Goal: Book appointment/travel/reservation

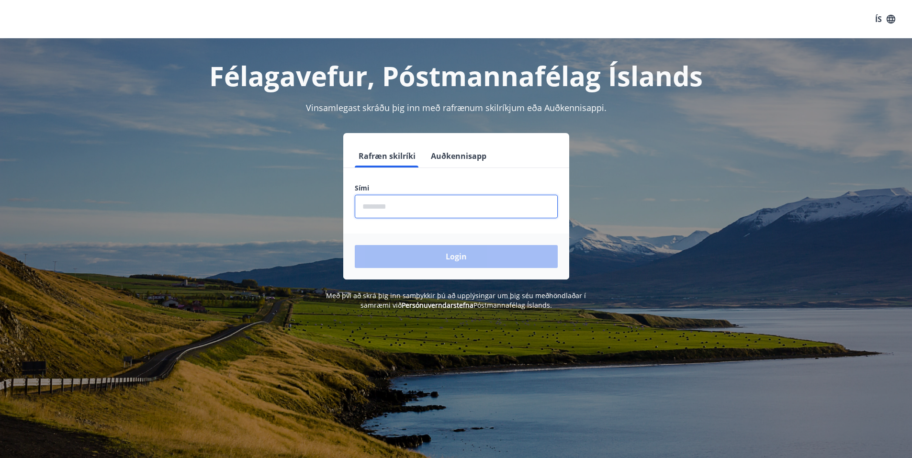
click at [418, 201] on input "phone" at bounding box center [456, 206] width 203 height 23
type input "********"
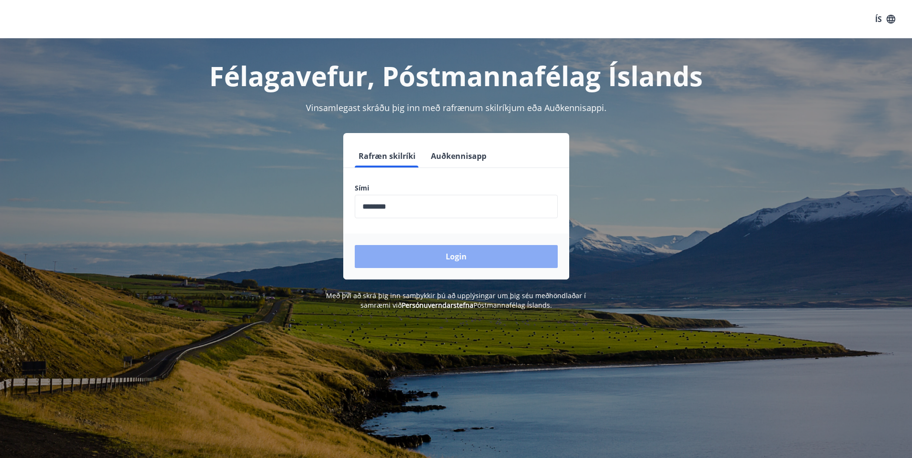
click at [489, 262] on button "Login" at bounding box center [456, 256] width 203 height 23
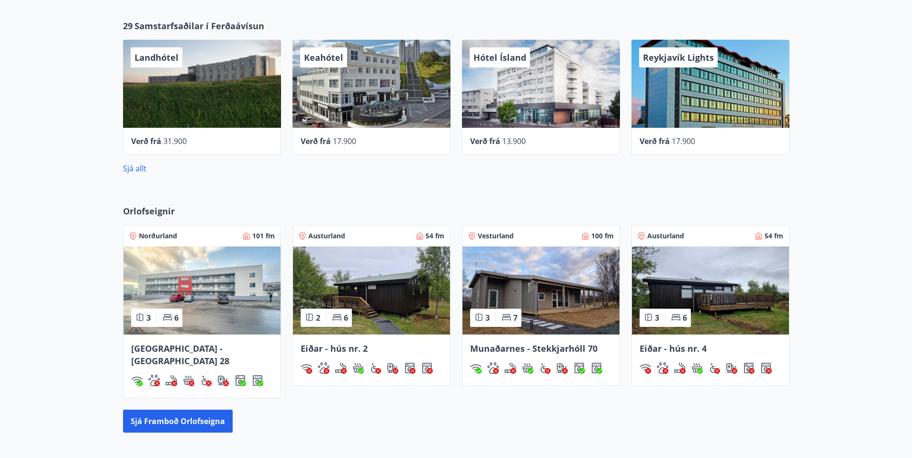
scroll to position [442, 0]
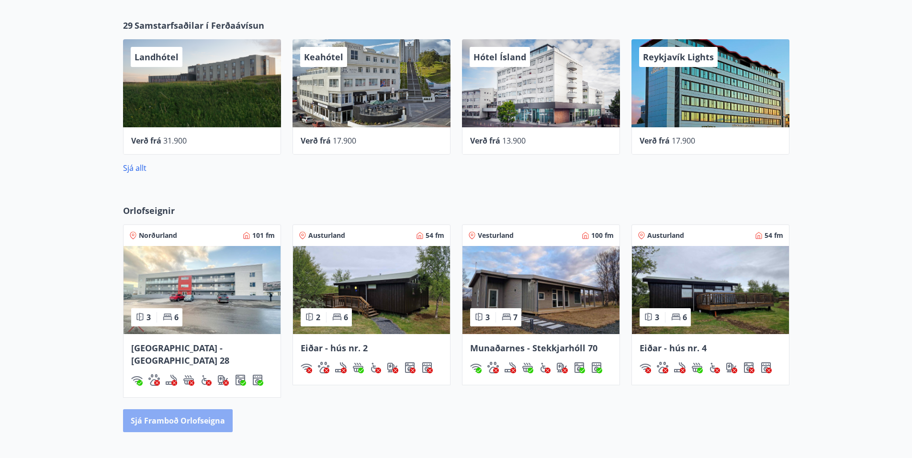
click at [193, 414] on button "Sjá framboð orlofseigna" at bounding box center [178, 420] width 110 height 23
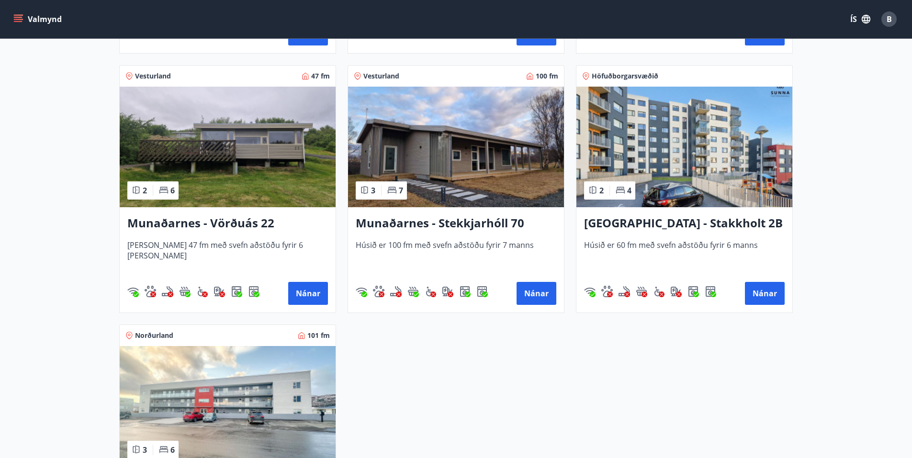
scroll to position [431, 0]
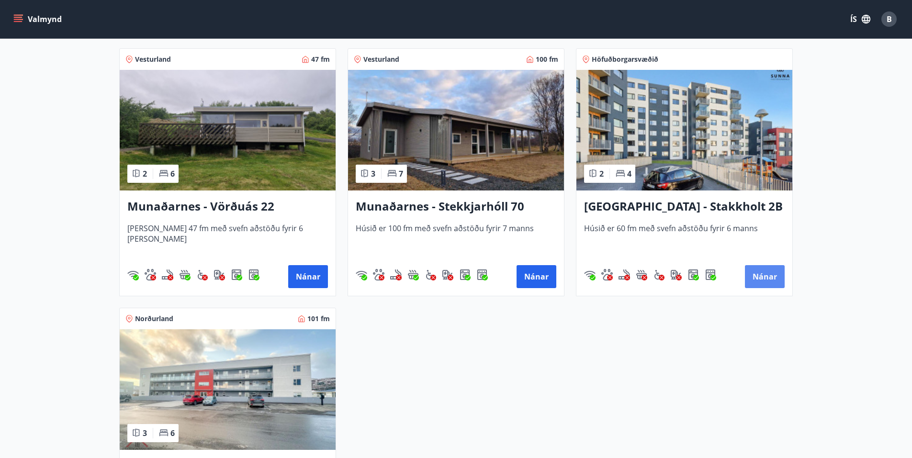
click at [759, 276] on button "Nánar" at bounding box center [765, 276] width 40 height 23
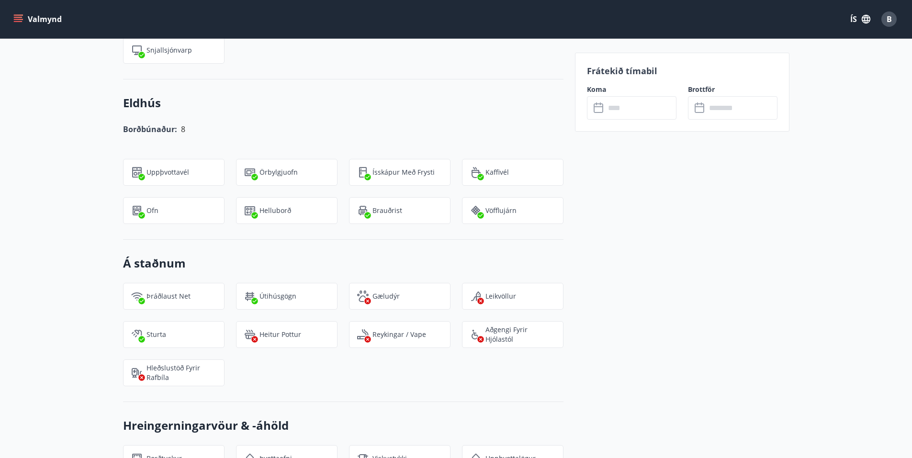
scroll to position [980, 0]
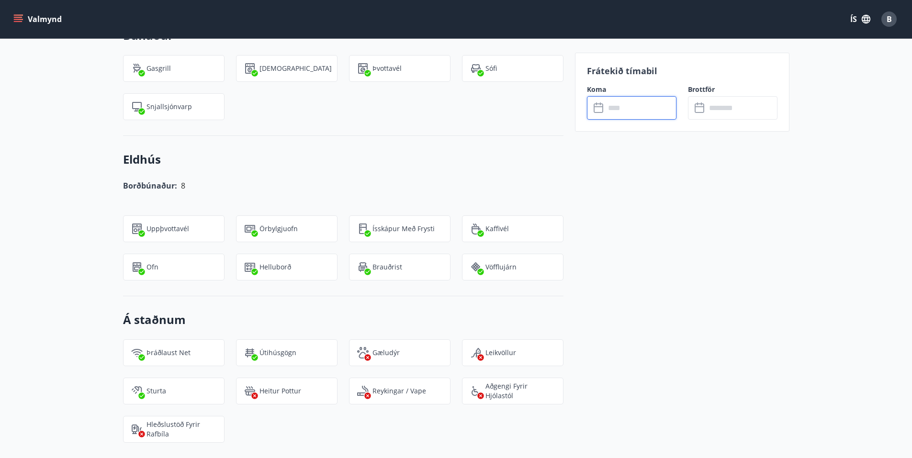
click at [643, 110] on input "text" at bounding box center [640, 107] width 71 height 23
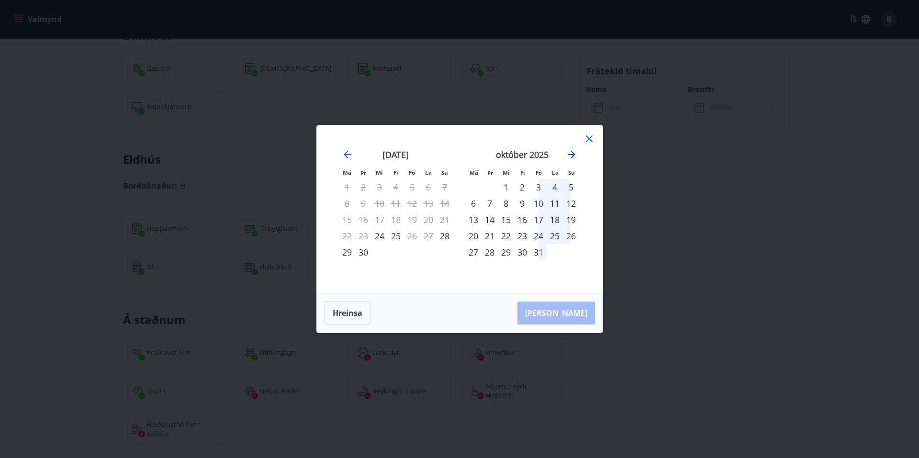
click at [572, 153] on icon "Move forward to switch to the next month." at bounding box center [571, 154] width 11 height 11
click at [592, 139] on icon at bounding box center [589, 138] width 11 height 11
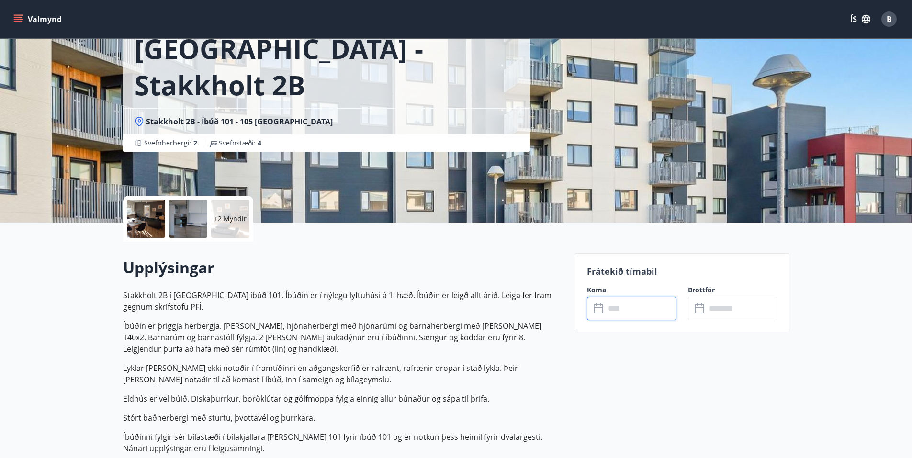
scroll to position [0, 0]
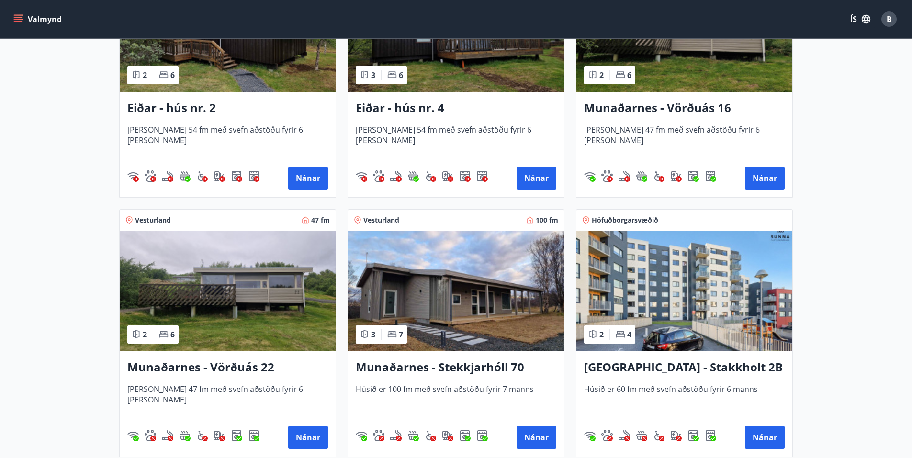
scroll to position [287, 0]
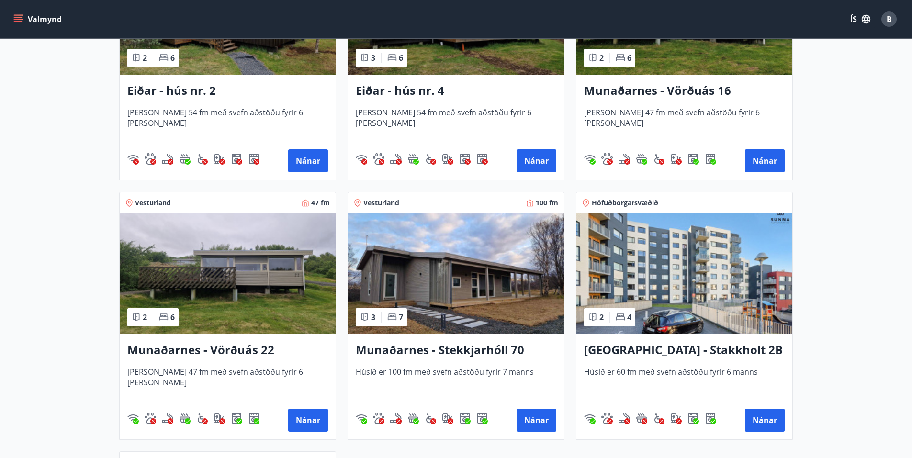
click at [464, 263] on img at bounding box center [456, 274] width 216 height 121
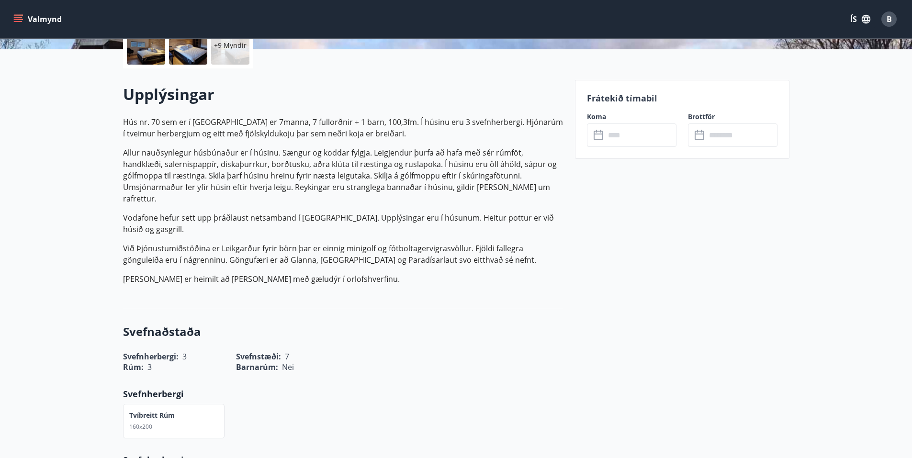
scroll to position [239, 0]
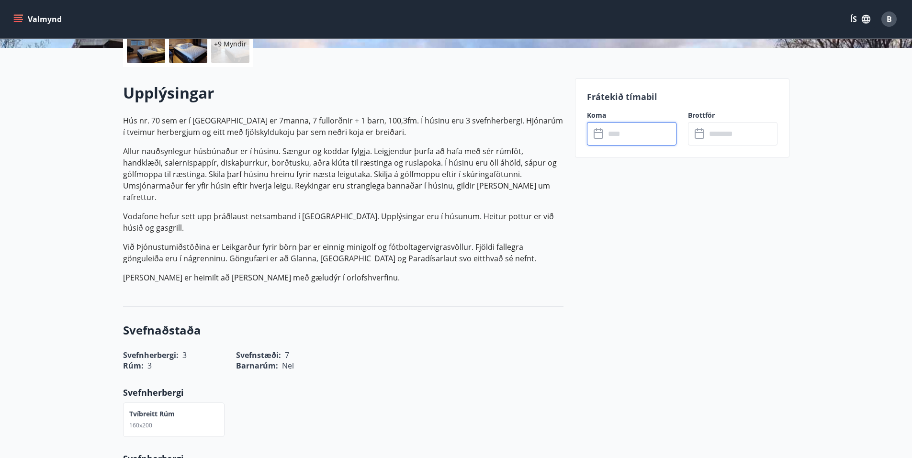
click at [612, 131] on input "text" at bounding box center [640, 133] width 71 height 23
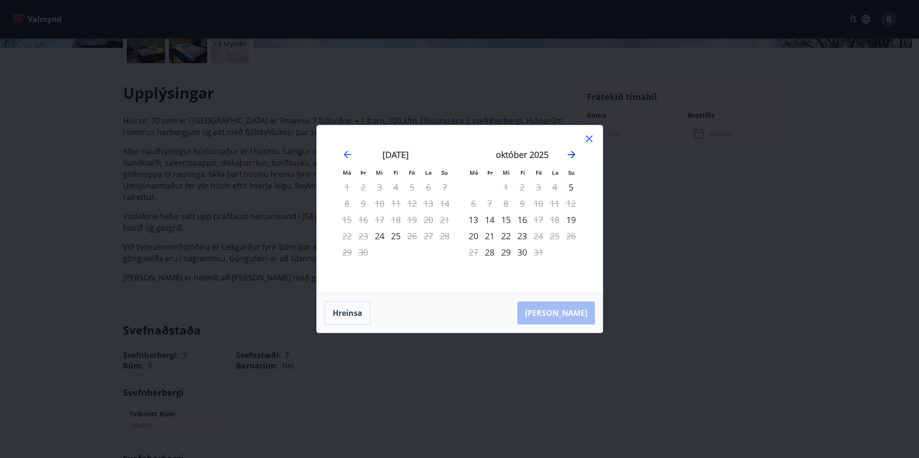
click at [573, 154] on icon "Move forward to switch to the next month." at bounding box center [572, 155] width 8 height 8
click at [572, 152] on icon "Move forward to switch to the next month." at bounding box center [572, 155] width 8 height 8
click at [591, 136] on icon at bounding box center [589, 138] width 11 height 11
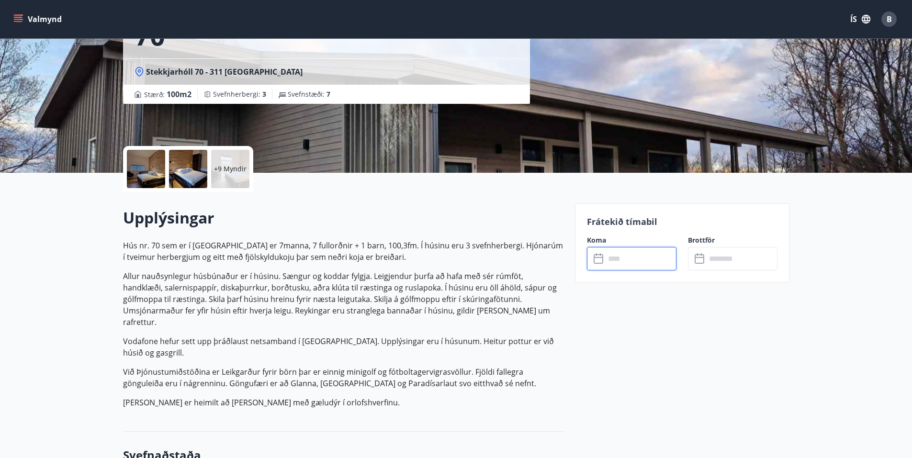
scroll to position [96, 0]
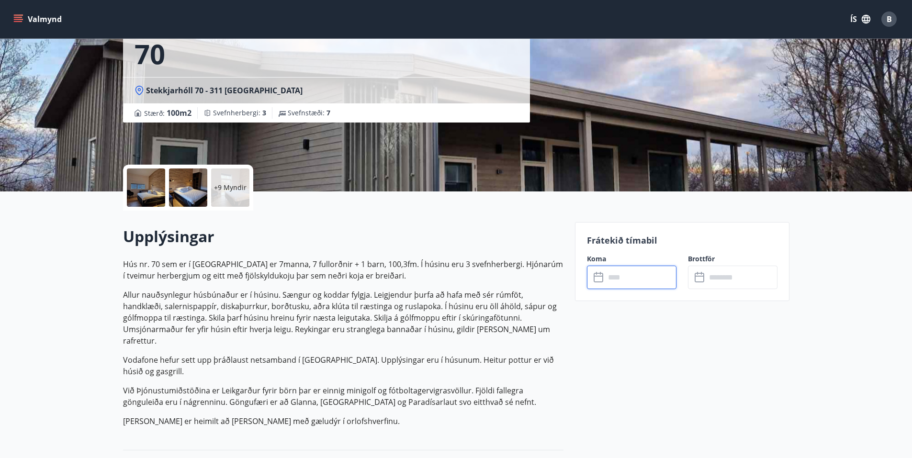
click at [604, 282] on icon at bounding box center [599, 277] width 11 height 11
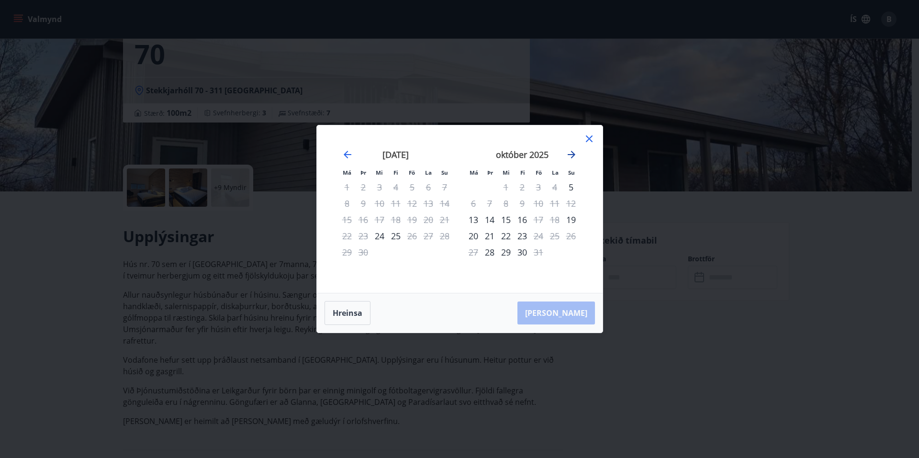
click at [571, 155] on icon "Move forward to switch to the next month." at bounding box center [572, 155] width 8 height 8
click at [571, 152] on icon "Move forward to switch to the next month." at bounding box center [571, 154] width 11 height 11
click at [347, 155] on icon "Move backward to switch to the previous month." at bounding box center [348, 155] width 8 height 8
click at [592, 139] on icon at bounding box center [589, 138] width 11 height 11
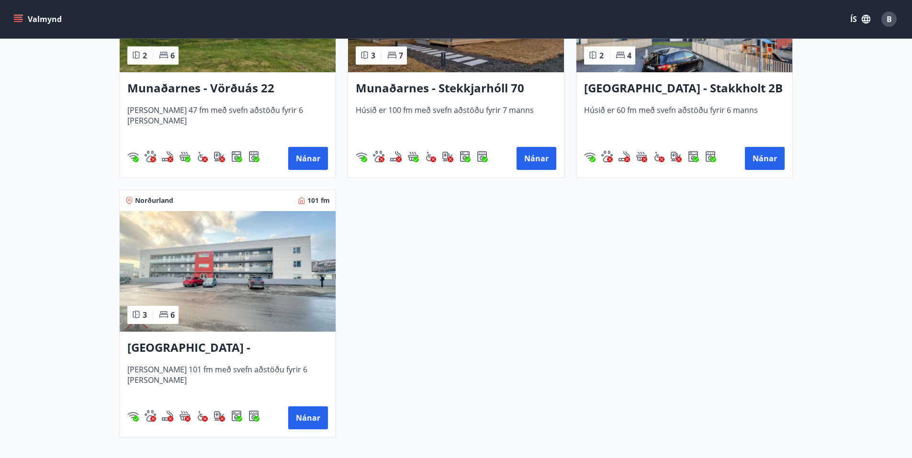
scroll to position [527, 0]
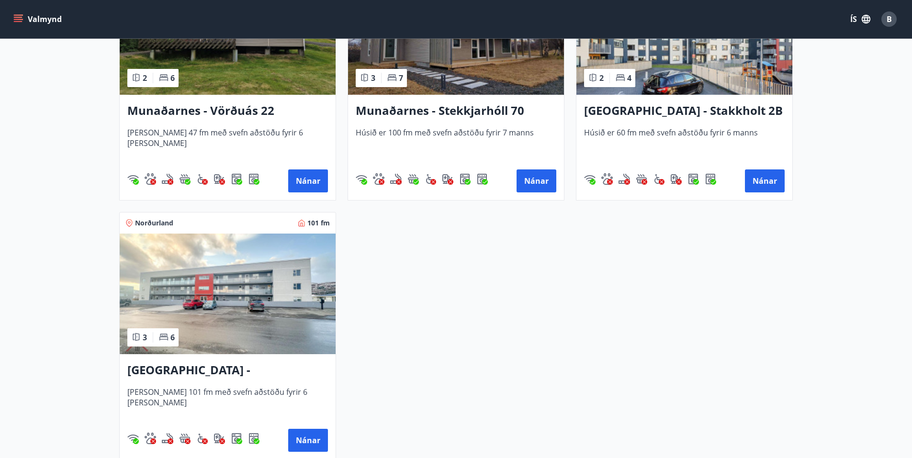
click at [705, 69] on img at bounding box center [684, 34] width 216 height 121
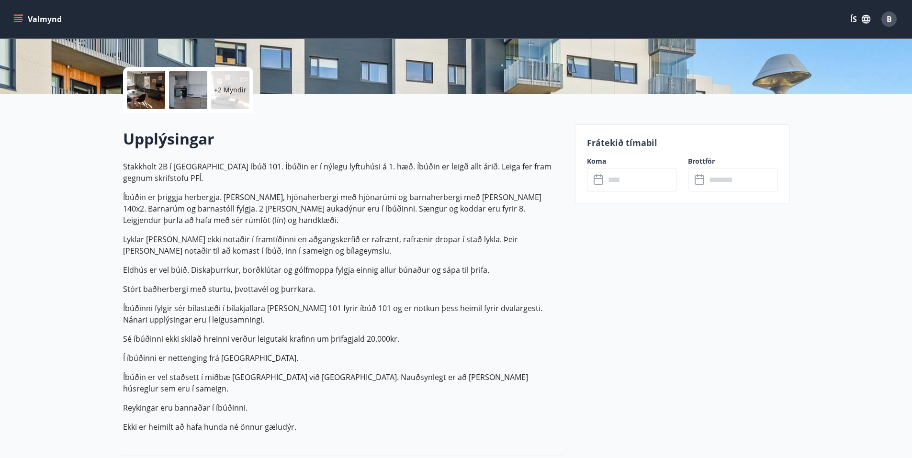
scroll to position [287, 0]
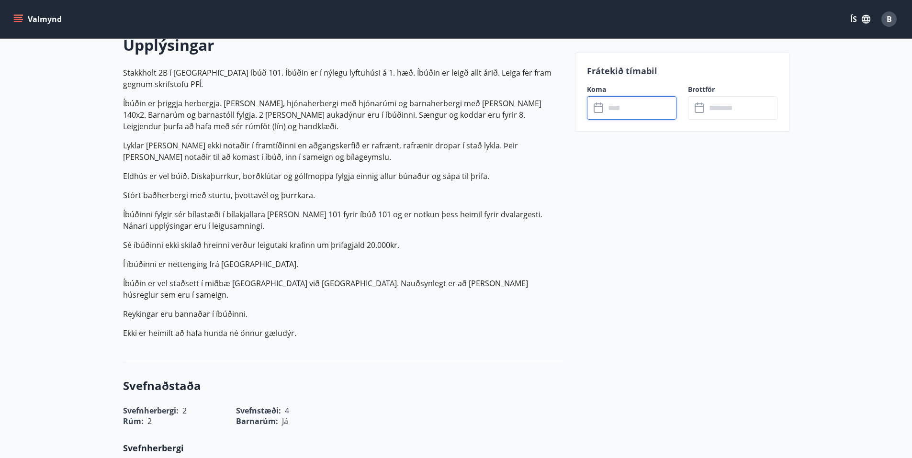
click at [628, 112] on input "text" at bounding box center [640, 107] width 71 height 23
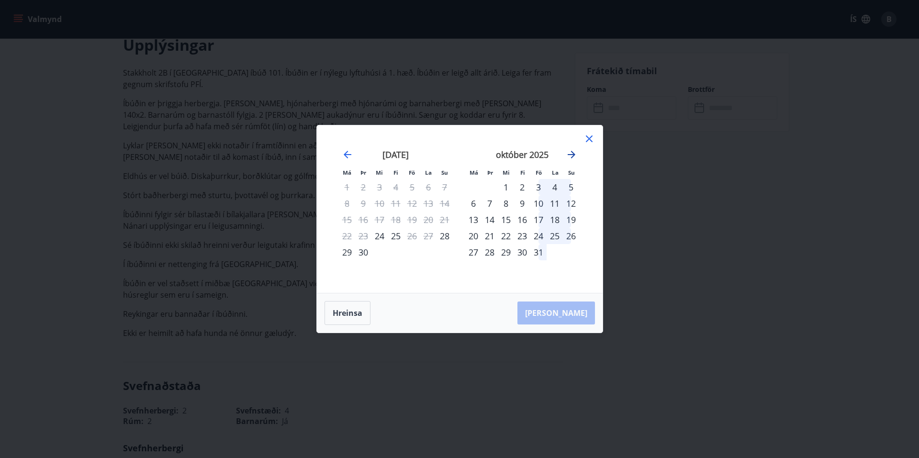
click at [576, 150] on icon "Move forward to switch to the next month." at bounding box center [571, 154] width 11 height 11
click at [568, 157] on icon "Move forward to switch to the next month." at bounding box center [571, 154] width 11 height 11
click at [589, 137] on icon at bounding box center [589, 138] width 11 height 11
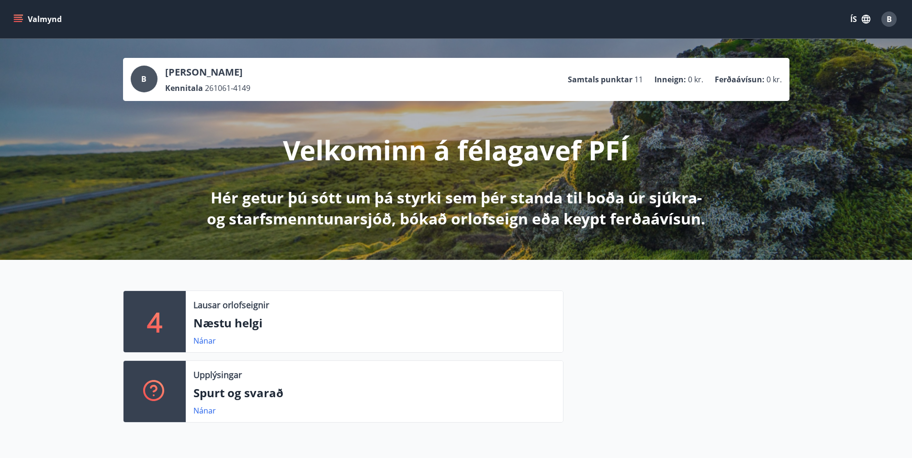
click at [890, 16] on span "B" at bounding box center [889, 19] width 5 height 11
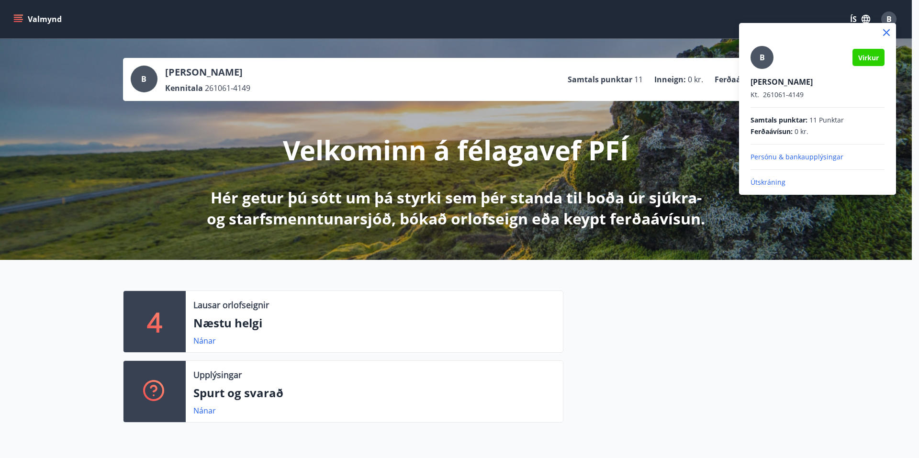
click at [770, 182] on p "Útskráning" at bounding box center [818, 183] width 134 height 10
